Goal: Find specific page/section: Find specific page/section

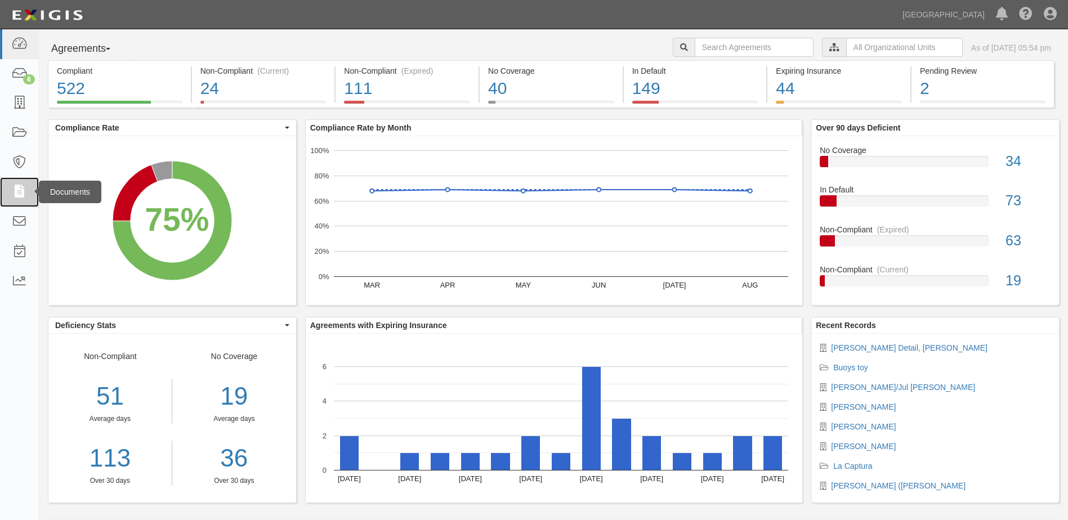
click at [25, 190] on icon at bounding box center [19, 192] width 16 height 13
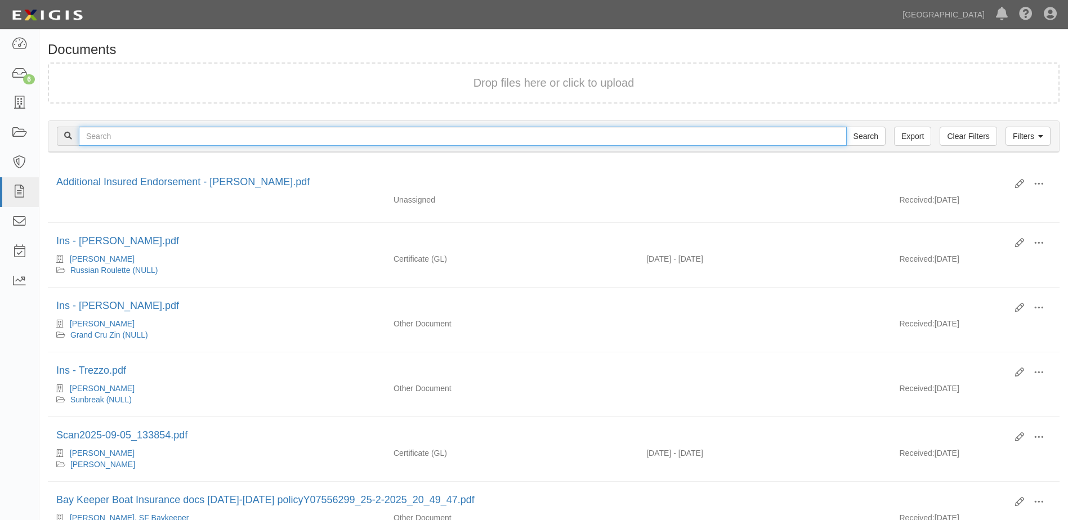
click at [105, 134] on input "text" at bounding box center [463, 136] width 768 height 19
type input "[PERSON_NAME]"
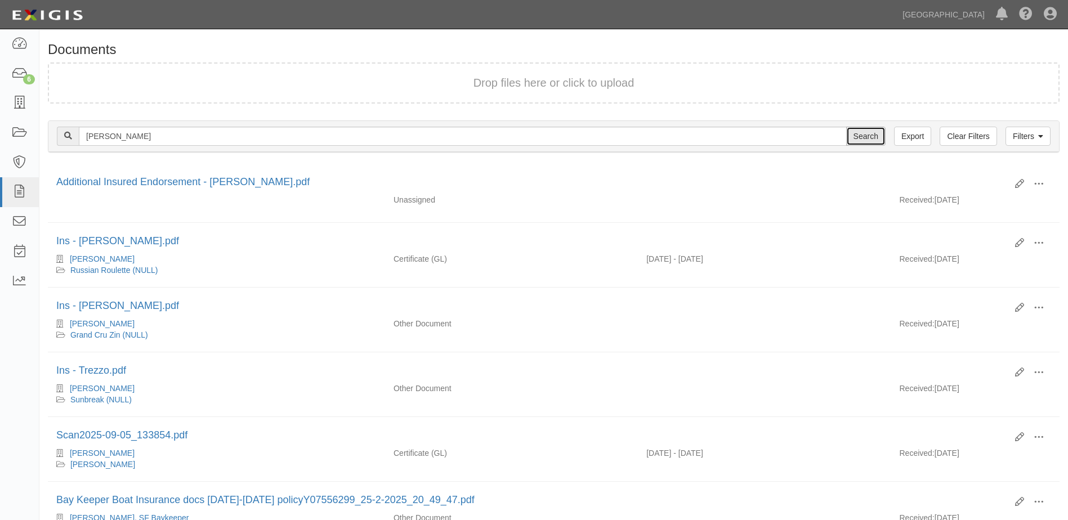
click at [867, 135] on input "Search" at bounding box center [865, 136] width 39 height 19
